Goal: Transaction & Acquisition: Subscribe to service/newsletter

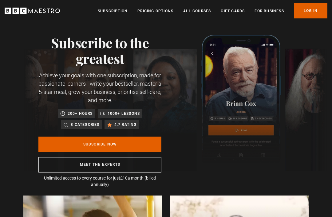
scroll to position [12, 0]
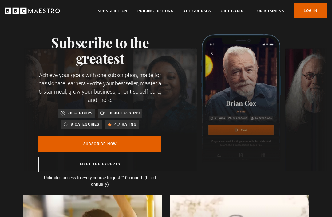
click at [91, 142] on link "Subscribe Now" at bounding box center [99, 143] width 123 height 15
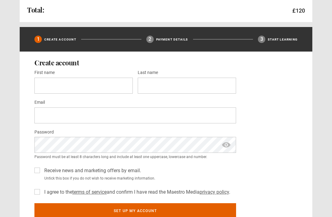
scroll to position [160, 0]
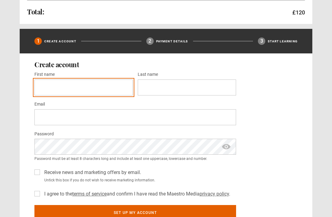
click at [43, 89] on input "First name *" at bounding box center [83, 88] width 98 height 16
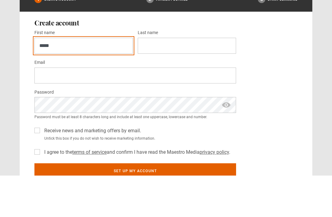
type input "*****"
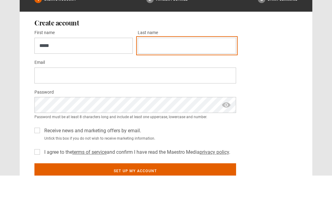
click at [153, 80] on input "Last name *" at bounding box center [187, 88] width 98 height 16
type input "********"
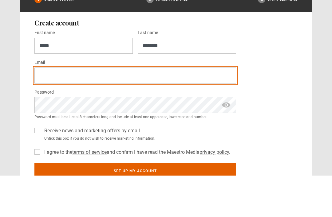
click at [47, 109] on input "Email *" at bounding box center [135, 117] width 202 height 16
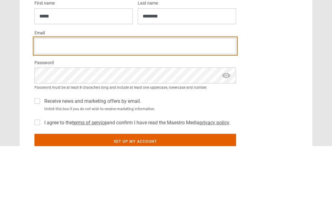
type input "*"
type input "**********"
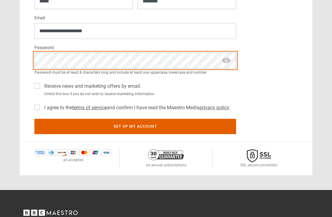
scroll to position [220, 0]
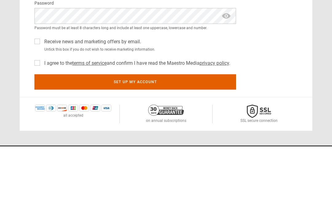
click at [42, 109] on label "Receive news and marketing offers by email." at bounding box center [91, 112] width 99 height 7
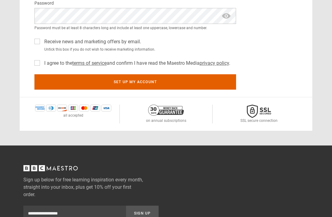
click at [42, 63] on label "I agree to the terms of service and confirm I have read the Maestro Media priva…" at bounding box center [136, 63] width 188 height 7
click at [130, 82] on button "Set up my account" at bounding box center [135, 81] width 202 height 15
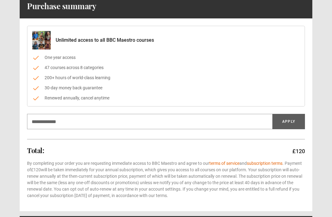
scroll to position [47, 0]
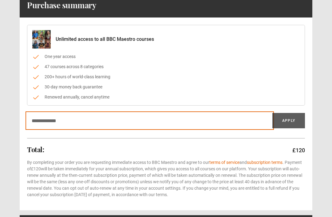
click at [36, 120] on input "Discount code" at bounding box center [149, 120] width 245 height 15
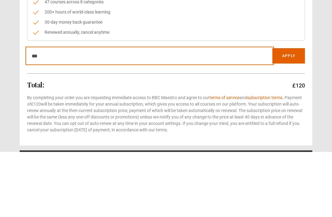
type input "***"
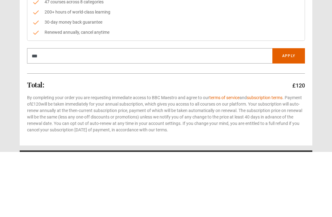
click at [289, 113] on button "Apply" at bounding box center [288, 120] width 33 height 15
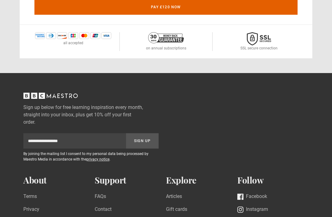
scroll to position [478, 0]
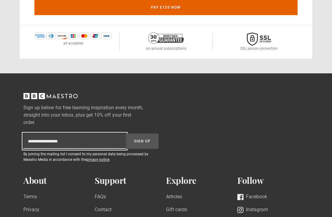
click at [29, 139] on input "Subscription-footer-email" at bounding box center [74, 141] width 103 height 15
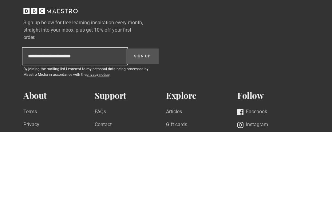
type input "**********"
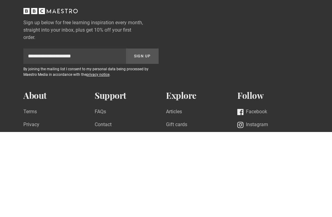
click at [144, 134] on button "Sign Up" at bounding box center [142, 141] width 33 height 15
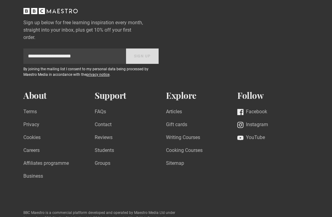
scroll to position [558, 0]
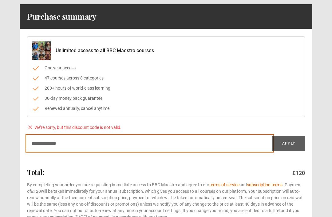
click at [35, 143] on input "Discount code" at bounding box center [149, 143] width 245 height 15
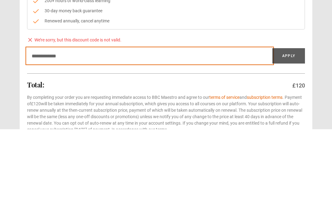
paste input "*********"
type input "*********"
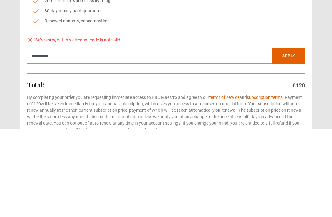
click at [288, 136] on button "Apply" at bounding box center [288, 143] width 33 height 15
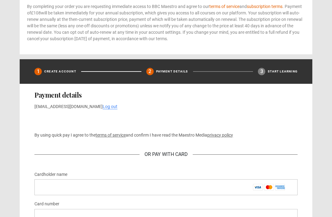
scroll to position [223, 0]
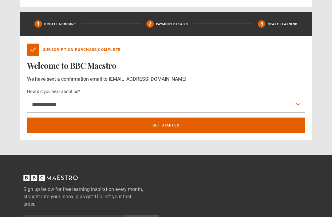
scroll to position [199, 0]
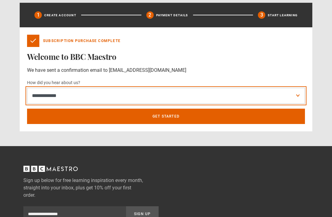
click at [43, 96] on select "**********" at bounding box center [166, 96] width 278 height 16
select select "******"
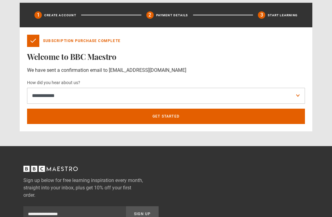
click at [166, 118] on link "Get Started" at bounding box center [166, 116] width 278 height 15
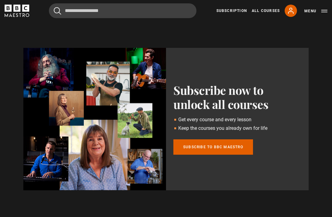
scroll to position [189, 0]
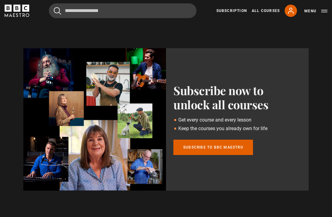
click at [205, 149] on link "Subscribe to BBC Maestro" at bounding box center [213, 147] width 80 height 15
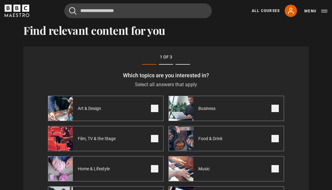
click at [83, 109] on span "Art & Design" at bounding box center [91, 108] width 36 height 6
click at [157, 171] on span at bounding box center [154, 168] width 7 height 7
click at [272, 166] on span at bounding box center [274, 168] width 7 height 7
click at [274, 138] on span at bounding box center [274, 138] width 7 height 7
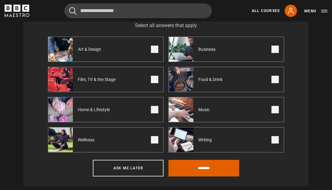
scroll to position [244, 0]
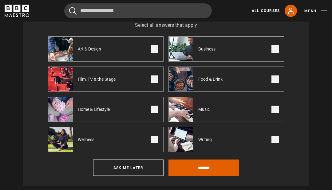
click at [206, 169] on input "********" at bounding box center [203, 167] width 71 height 17
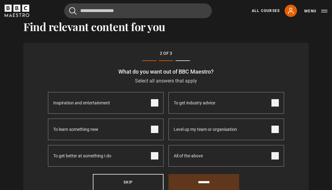
scroll to position [185, 0]
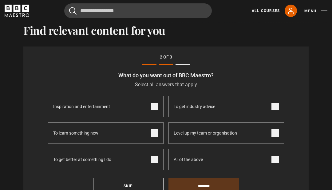
click at [157, 106] on span at bounding box center [154, 106] width 7 height 7
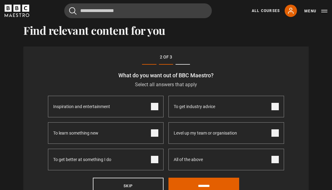
click at [155, 134] on span at bounding box center [154, 132] width 7 height 7
click at [202, 187] on input "********" at bounding box center [203, 185] width 71 height 17
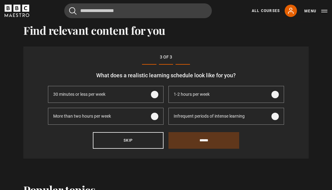
click at [153, 118] on span at bounding box center [154, 115] width 7 height 7
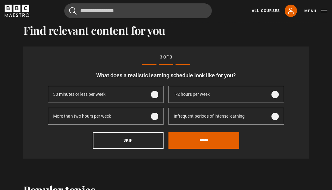
click at [211, 142] on input "******" at bounding box center [203, 140] width 71 height 17
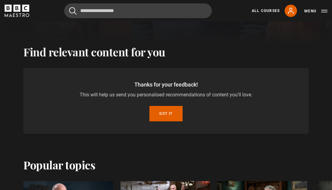
scroll to position [162, 0]
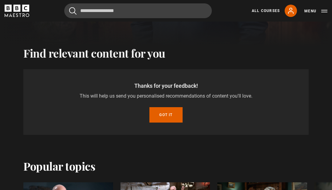
click at [163, 114] on button "Got it" at bounding box center [165, 114] width 33 height 15
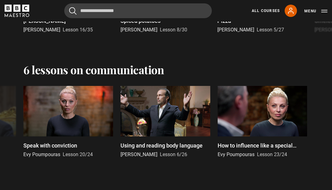
scroll to position [718, 0]
click at [260, 10] on link "All Courses" at bounding box center [266, 11] width 28 height 6
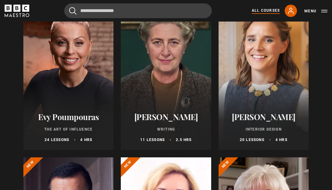
scroll to position [101, 0]
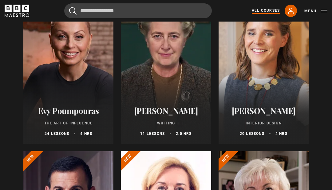
click at [263, 83] on div at bounding box center [263, 70] width 90 height 148
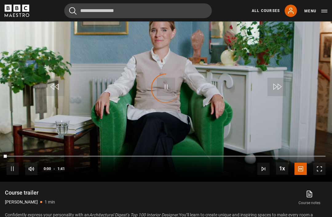
scroll to position [300, 0]
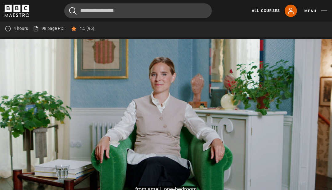
scroll to position [255, 0]
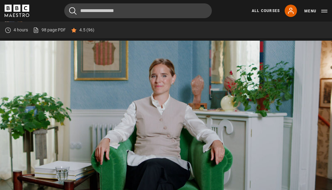
click at [322, 14] on button "Menu" at bounding box center [315, 11] width 23 height 6
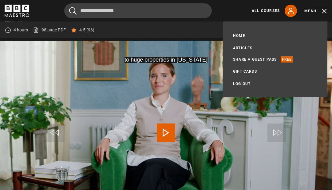
click at [39, 133] on video-js "to huge properties in New York Video Player is loading. Play Lesson Introductio…" at bounding box center [166, 134] width 332 height 187
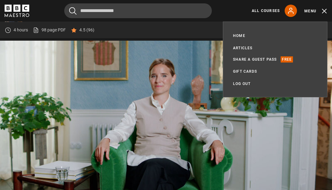
click at [322, 12] on button "Menu" at bounding box center [315, 11] width 23 height 6
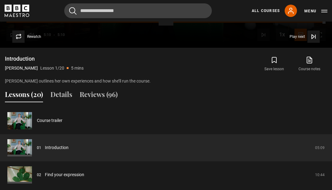
scroll to position [435, 0]
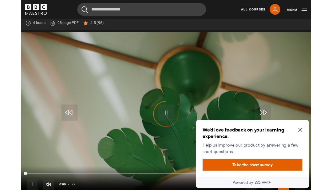
scroll to position [259, 0]
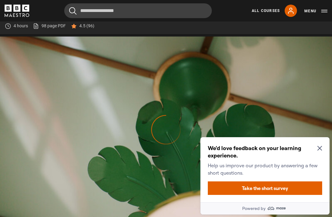
click at [317, 151] on h2 "We'd love feedback on your learning experience." at bounding box center [264, 152] width 112 height 15
click at [317, 150] on icon "Close Maze Prompt" at bounding box center [319, 148] width 5 height 5
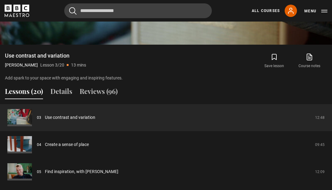
scroll to position [437, 0]
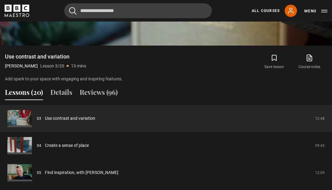
click at [63, 94] on button "Details" at bounding box center [61, 93] width 22 height 13
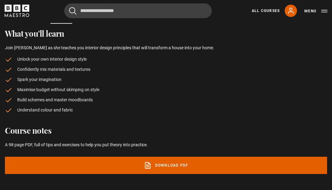
scroll to position [512, 0]
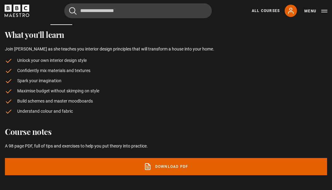
click at [163, 163] on link "Download PDF" at bounding box center [166, 166] width 322 height 17
